Goal: Information Seeking & Learning: Understand process/instructions

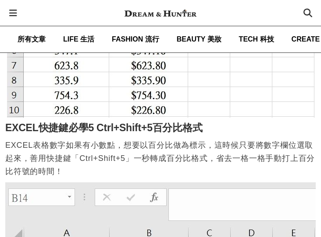
scroll to position [1577, 0]
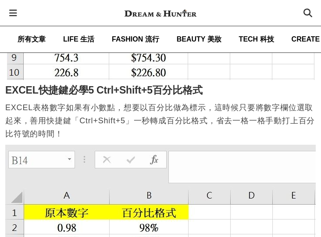
click at [86, 113] on p "EXCEL表格數字如果有小數點，想要以百分比做為標示，這時候只要將數字欄位選取起來，善用快捷鍵「Ctrl+Shift+5」一秒轉成百分比格式，省去一格一格手動…" at bounding box center [160, 120] width 310 height 39
drag, startPoint x: 85, startPoint y: 113, endPoint x: 171, endPoint y: 113, distance: 86.3
click at [160, 113] on p "EXCEL表格數字如果有小數點，想要以百分比做為標示，這時候只要將數字欄位選取起來，善用快捷鍵「Ctrl+Shift+5」一秒轉成百分比格式，省去一格一格手動…" at bounding box center [160, 120] width 310 height 39
click at [181, 113] on p "EXCEL表格數字如果有小數點，想要以百分比做為標示，這時候只要將數字欄位選取起來，善用快捷鍵「Ctrl+Shift+5」一秒轉成百分比格式，省去一格一格手動…" at bounding box center [160, 120] width 310 height 39
click at [209, 113] on p "EXCEL表格數字如果有小數點，想要以百分比做為標示，這時候只要將數字欄位選取起來，善用快捷鍵「Ctrl+Shift+5」一秒轉成百分比格式，省去一格一格手動…" at bounding box center [160, 120] width 310 height 39
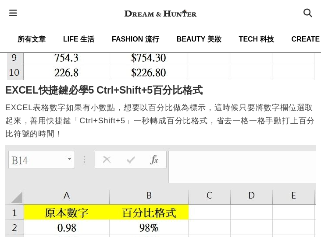
click at [209, 116] on p "EXCEL表格數字如果有小數點，想要以百分比做為標示，這時候只要將數字欄位選取起來，善用快捷鍵「Ctrl+Shift+5」一秒轉成百分比格式，省去一格一格手動…" at bounding box center [160, 120] width 310 height 39
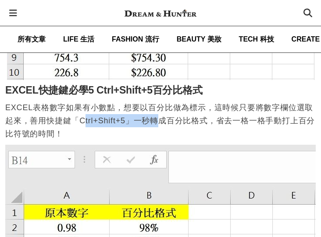
drag, startPoint x: 85, startPoint y: 114, endPoint x: 162, endPoint y: 111, distance: 76.7
click at [159, 111] on p "EXCEL表格數字如果有小數點，想要以百分比做為標示，這時候只要將數字欄位選取起來，善用快捷鍵「Ctrl+Shift+5」一秒轉成百分比格式，省去一格一格手動…" at bounding box center [160, 120] width 310 height 39
click at [162, 111] on p "EXCEL表格數字如果有小數點，想要以百分比做為標示，這時候只要將數字欄位選取起來，善用快捷鍵「Ctrl+Shift+5」一秒轉成百分比格式，省去一格一格手動…" at bounding box center [160, 120] width 310 height 39
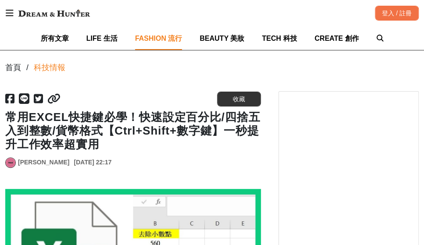
scroll to position [0, 0]
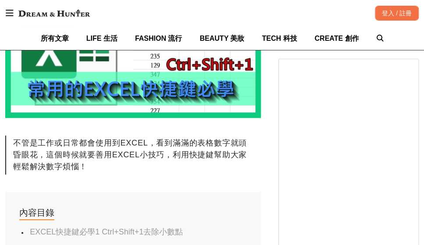
scroll to position [394, 0]
